Goal: Task Accomplishment & Management: Use online tool/utility

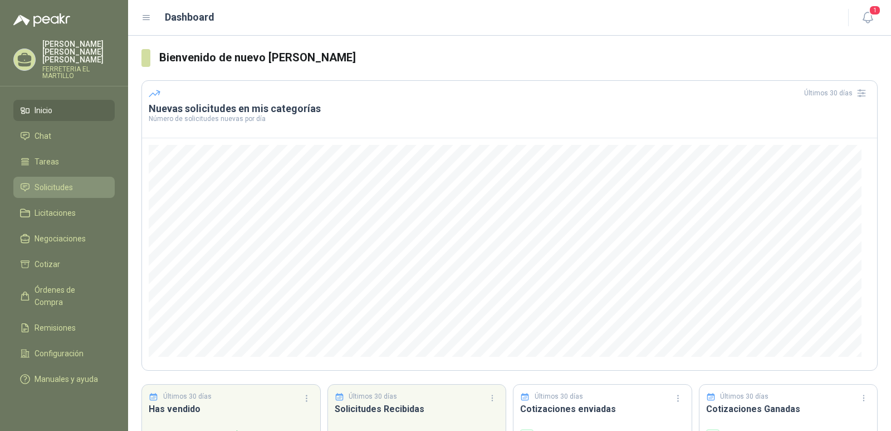
click at [64, 181] on span "Solicitudes" at bounding box center [54, 187] width 38 height 12
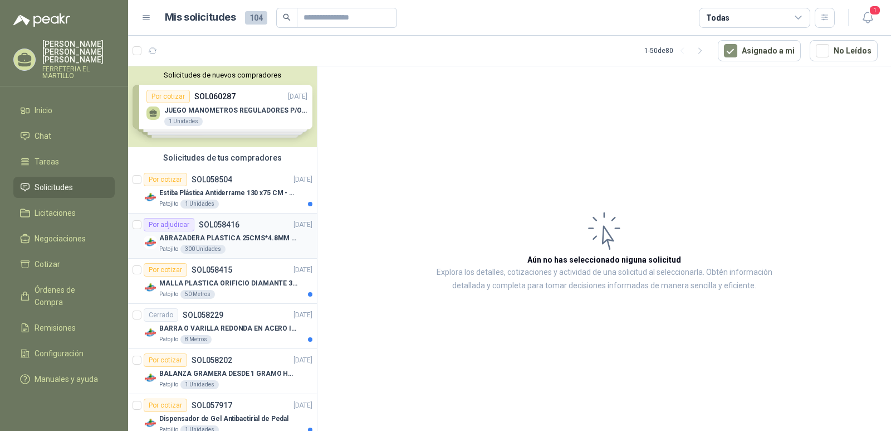
click at [233, 230] on div "Por adjudicar SOL058416" at bounding box center [192, 224] width 96 height 13
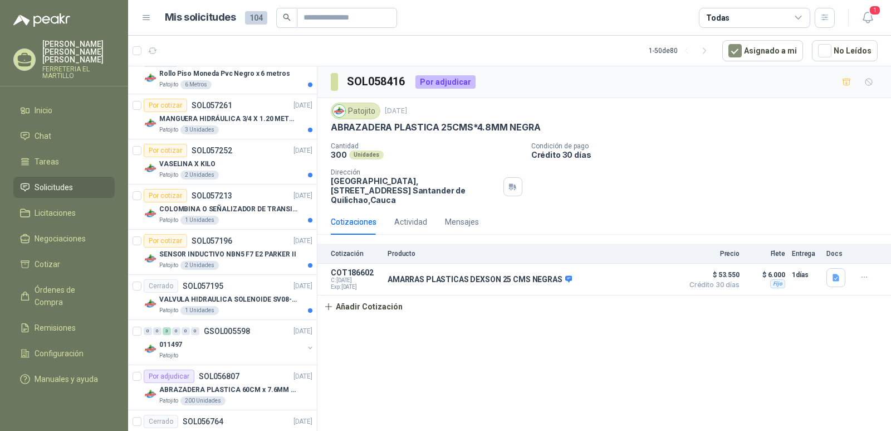
scroll to position [501, 0]
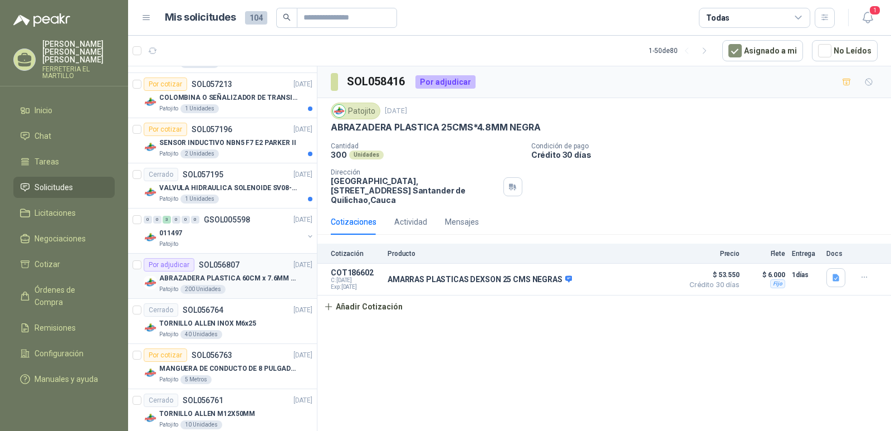
click at [247, 272] on div "ABRAZADERA PLASTICA 60CM x 7.6MM ANCHA" at bounding box center [235, 277] width 153 height 13
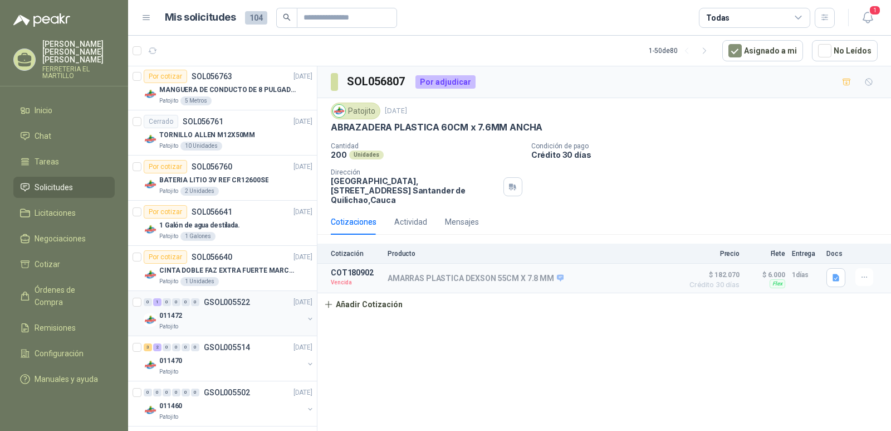
scroll to position [891, 0]
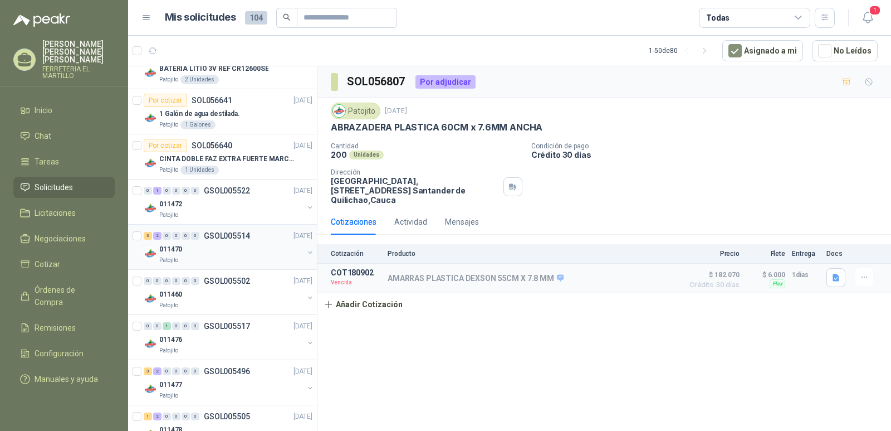
click at [204, 243] on div "011470" at bounding box center [231, 248] width 144 height 13
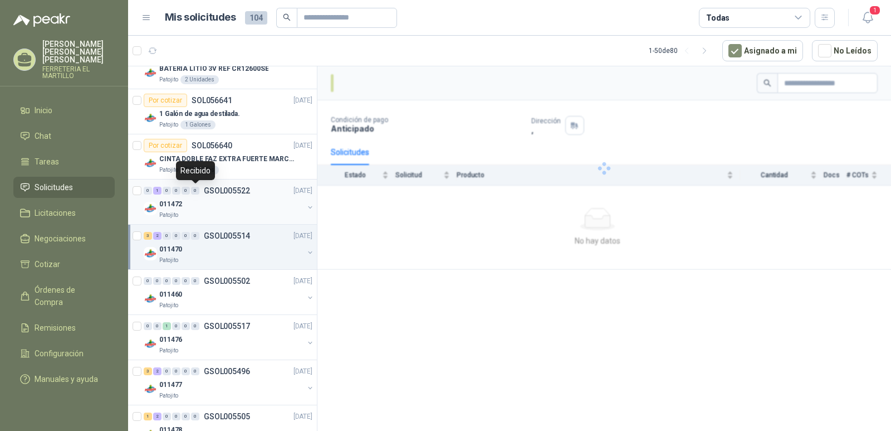
click at [198, 190] on div "0" at bounding box center [195, 191] width 8 height 8
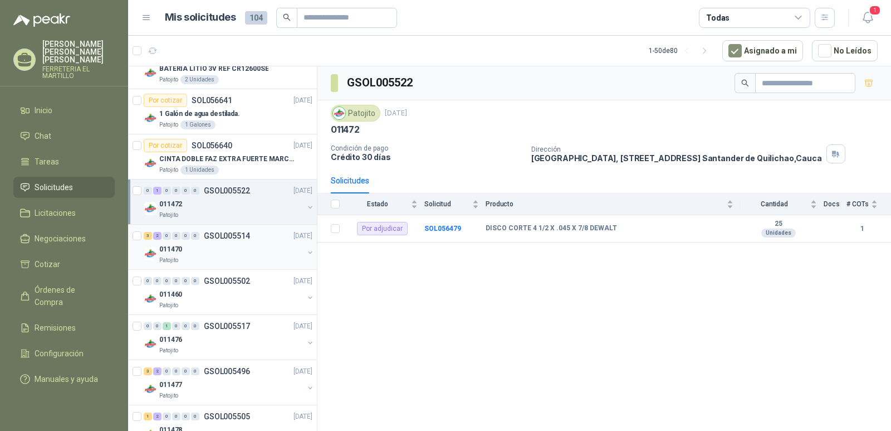
click at [236, 236] on p "GSOL005514" at bounding box center [227, 236] width 46 height 8
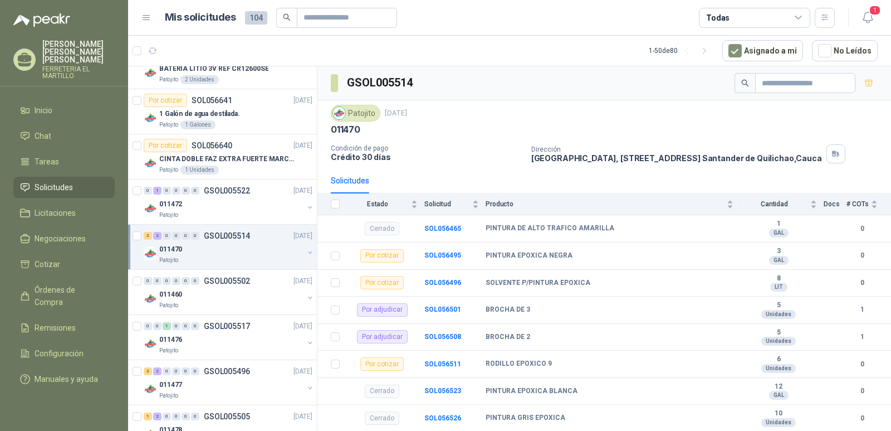
scroll to position [947, 0]
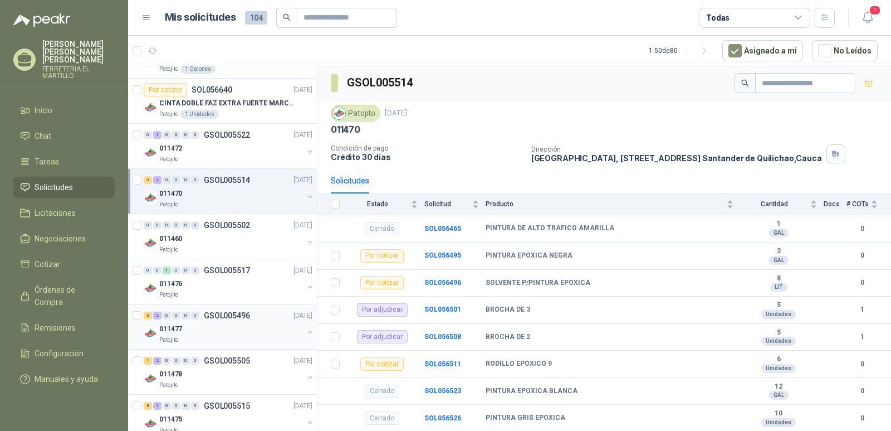
click at [212, 329] on div "011477" at bounding box center [231, 328] width 144 height 13
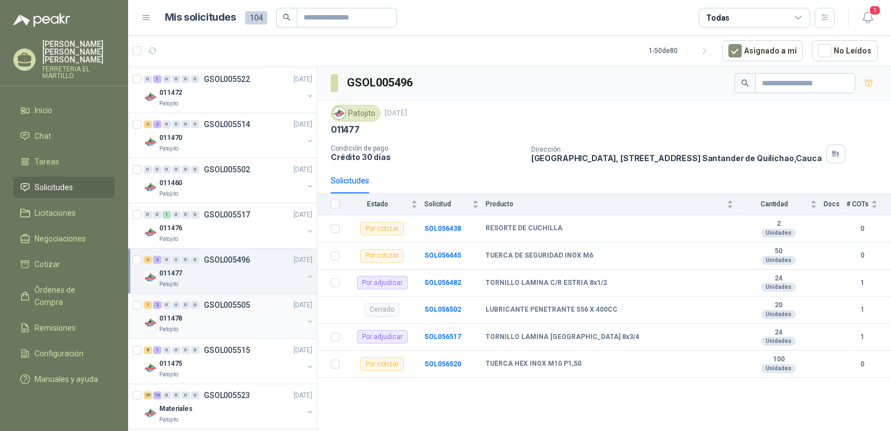
scroll to position [1058, 0]
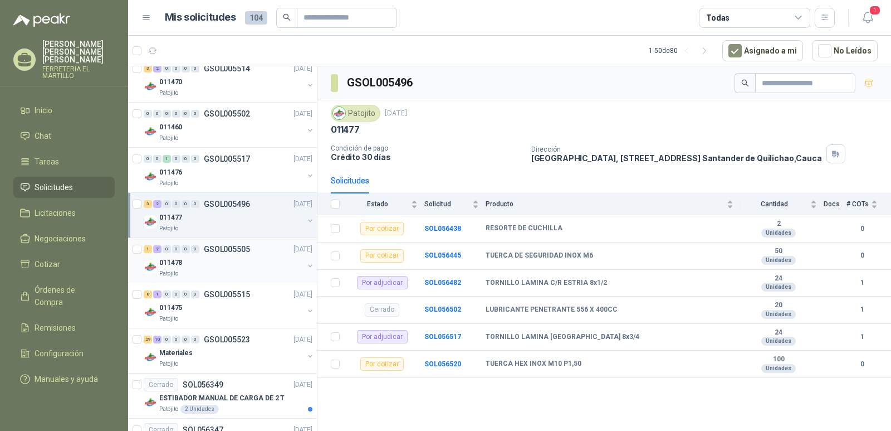
click at [227, 255] on div "1 2 0 0 0 0 GSOL005505 [DATE]" at bounding box center [229, 248] width 171 height 13
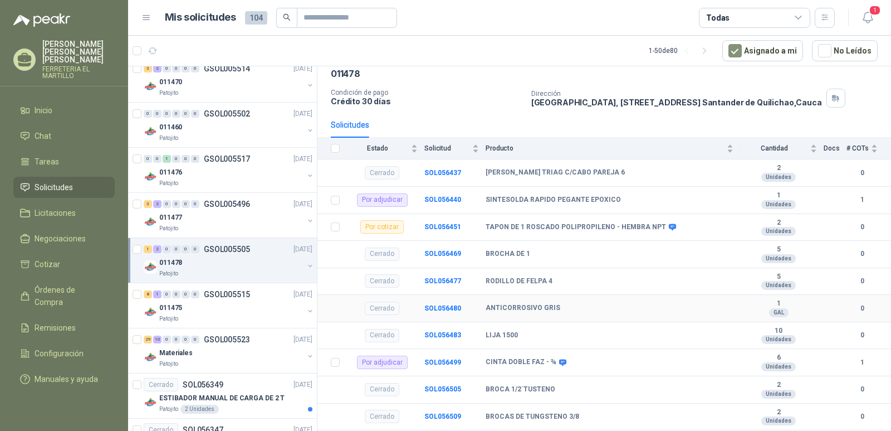
scroll to position [79, 0]
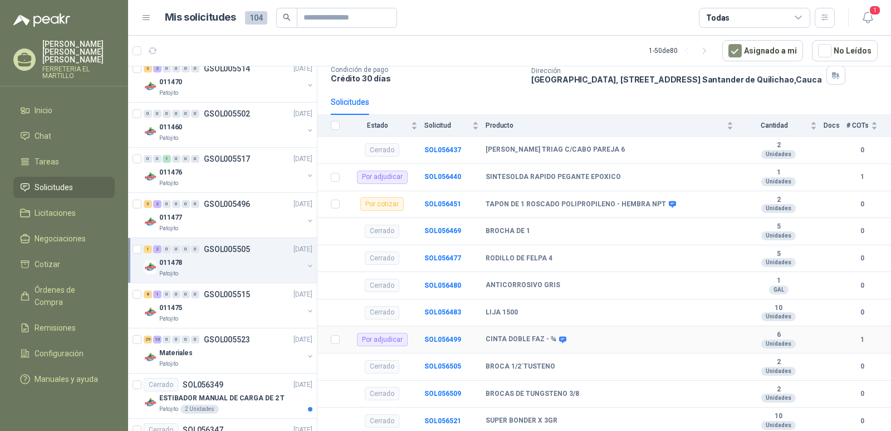
click at [538, 336] on b "CINTA DOBLE FAZ - ¾" at bounding box center [521, 339] width 71 height 9
click at [451, 341] on b "SOL056499" at bounding box center [442, 339] width 37 height 8
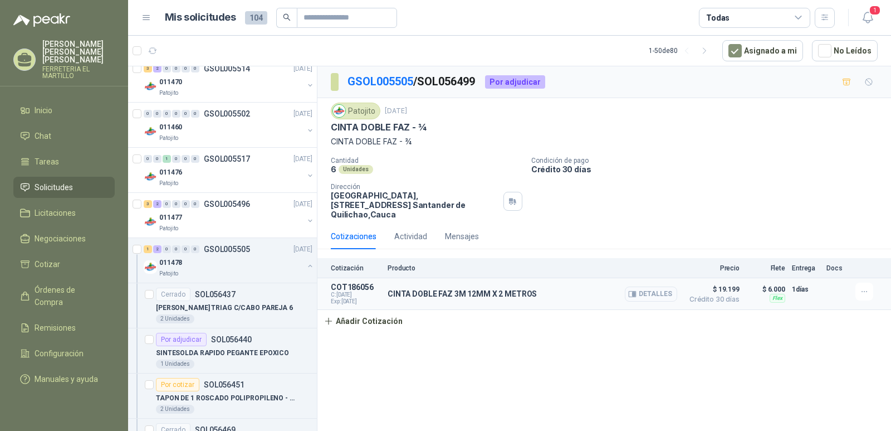
click at [657, 286] on button "Detalles" at bounding box center [651, 293] width 52 height 15
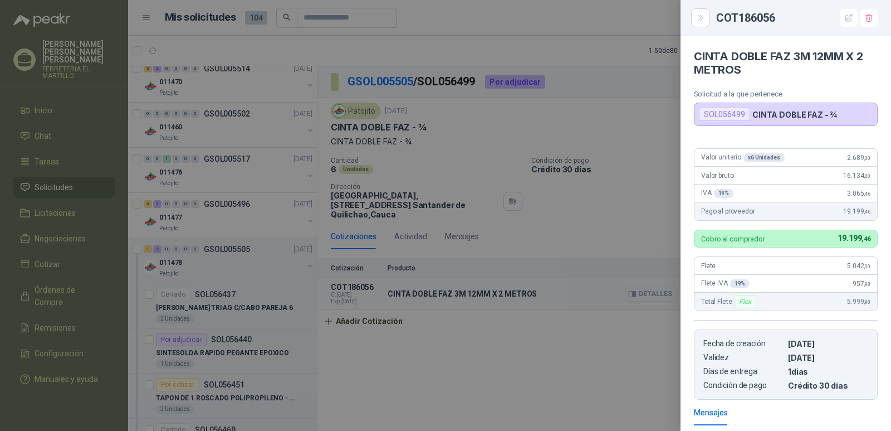
scroll to position [148, 0]
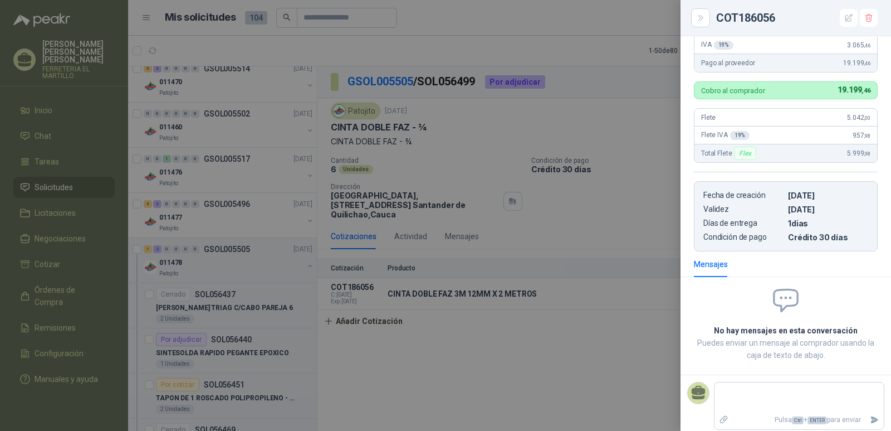
click at [601, 318] on div at bounding box center [445, 215] width 891 height 431
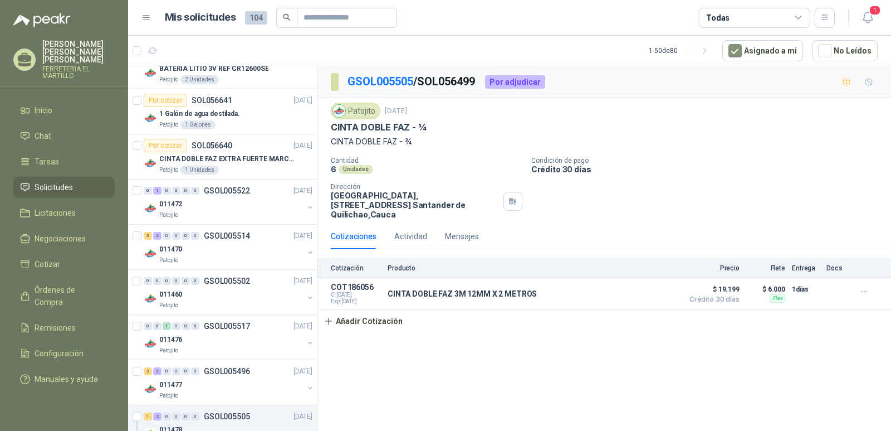
scroll to position [668, 0]
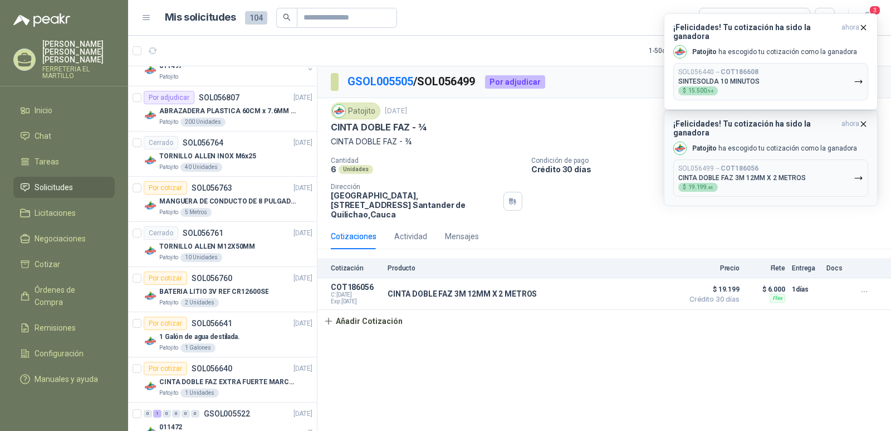
click at [748, 174] on p "CINTA DOBLE FAZ 3M 12MM X 2 METROS" at bounding box center [743, 178] width 128 height 8
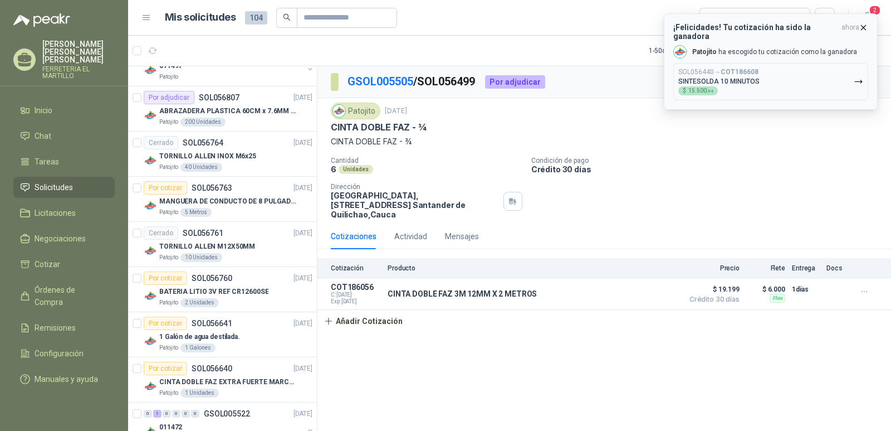
click at [809, 71] on button "SOL056440 → COT186608 SINTESOLDA 10 MINUTOS $ 15.500 ,94" at bounding box center [771, 81] width 195 height 37
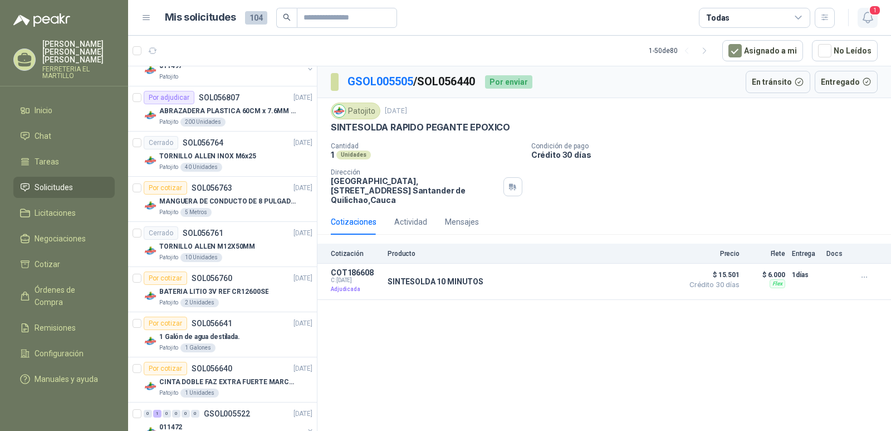
click at [873, 19] on icon "button" at bounding box center [868, 18] width 14 height 14
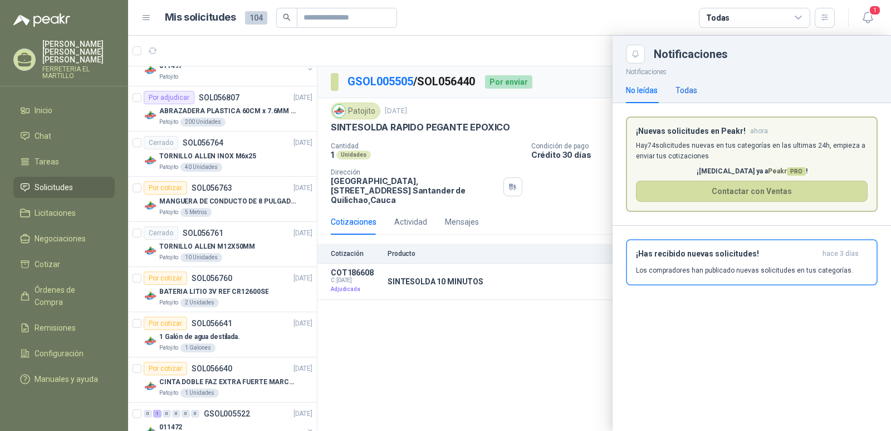
click at [691, 89] on div "Todas" at bounding box center [687, 90] width 22 height 12
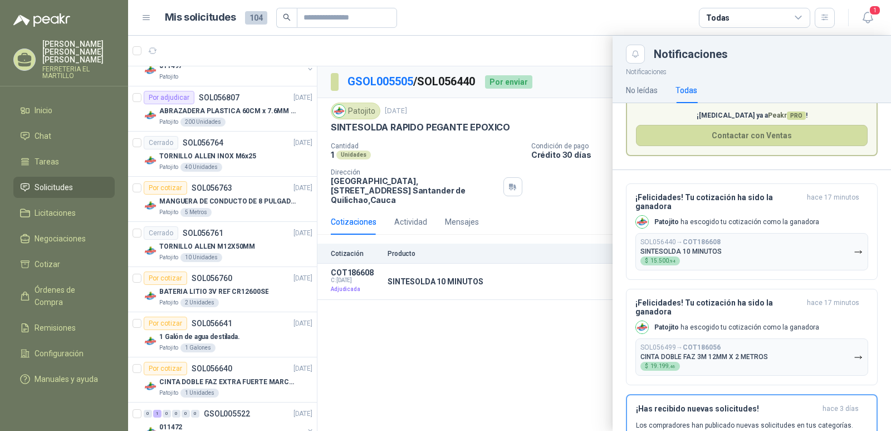
scroll to position [111, 0]
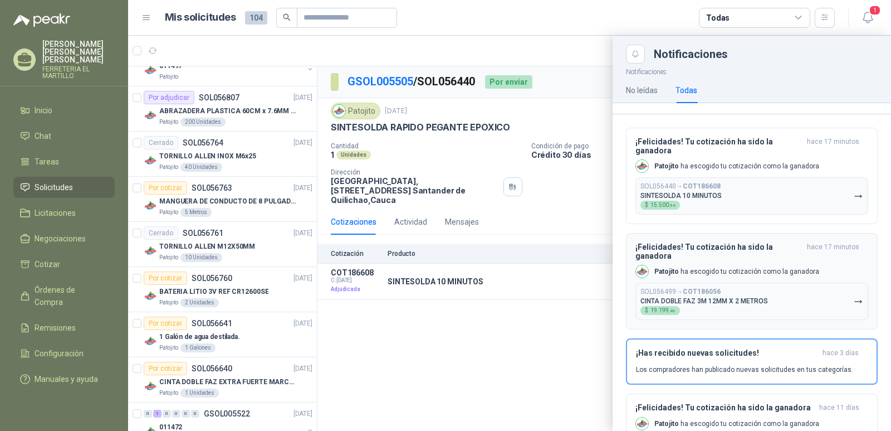
click at [763, 304] on p "CINTA DOBLE FAZ 3M 12MM X 2 METROS" at bounding box center [705, 301] width 128 height 8
